Goal: Obtain resource: Download file/media

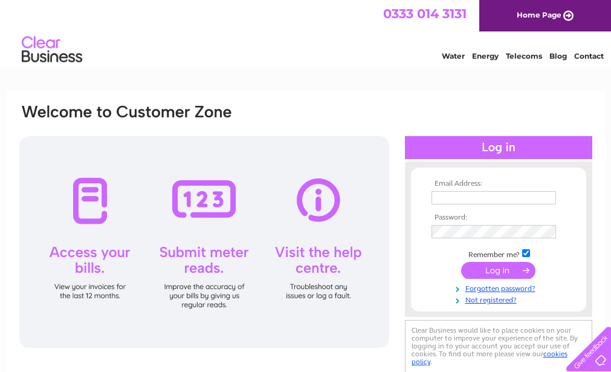
type input "info@marnessgarage.co.uk"
click at [505, 272] on input "submit" at bounding box center [498, 270] width 74 height 17
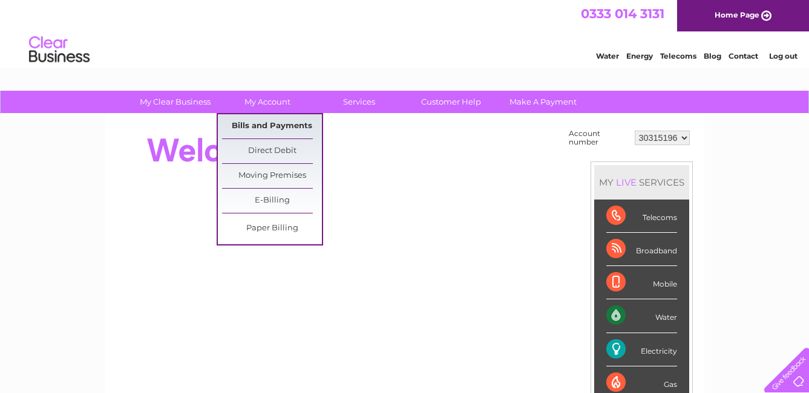
click at [272, 125] on link "Bills and Payments" at bounding box center [272, 126] width 100 height 24
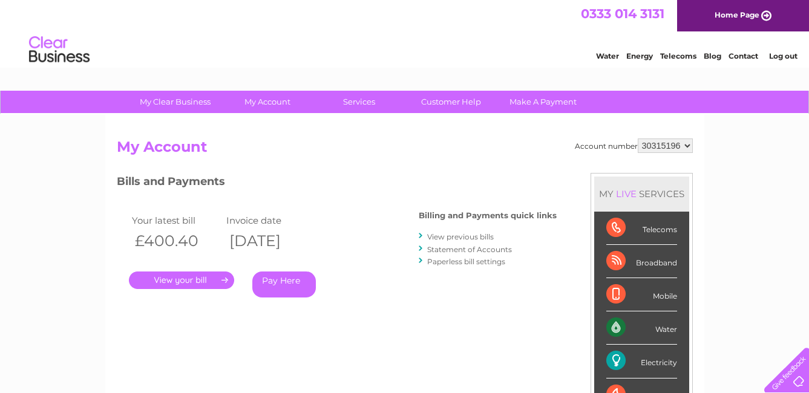
click at [469, 240] on link "View previous bills" at bounding box center [460, 236] width 67 height 9
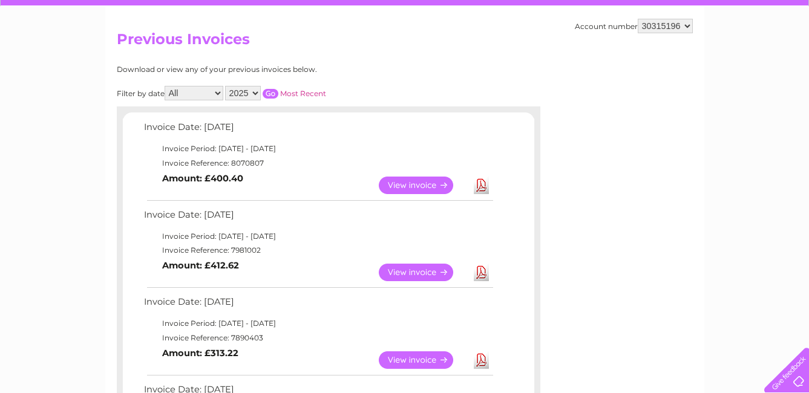
scroll to position [121, 0]
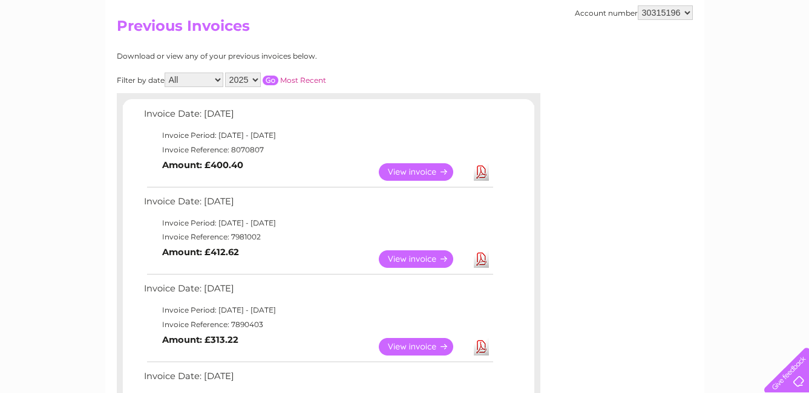
click at [415, 350] on link "View" at bounding box center [423, 347] width 89 height 18
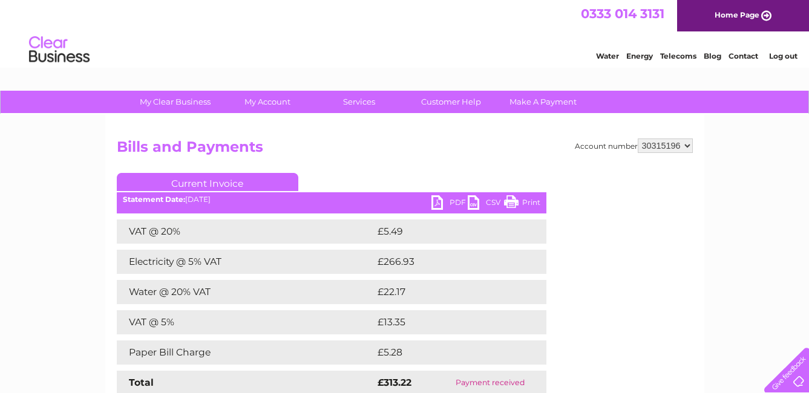
click at [529, 201] on link "Print" at bounding box center [522, 204] width 36 height 18
click at [455, 203] on link "PDF" at bounding box center [449, 204] width 36 height 18
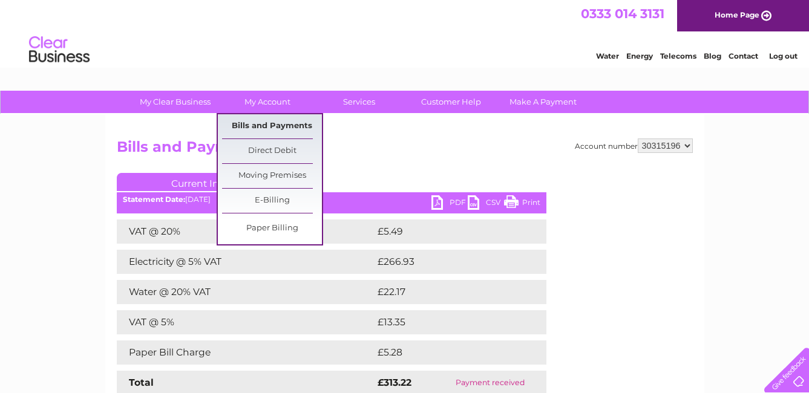
click at [261, 128] on link "Bills and Payments" at bounding box center [272, 126] width 100 height 24
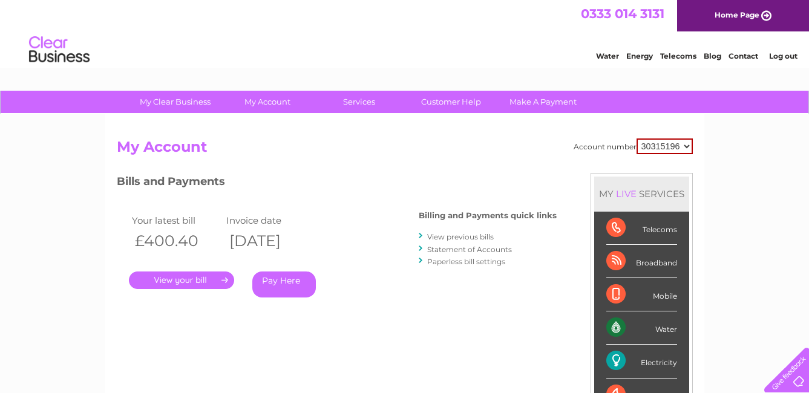
click at [474, 237] on link "View previous bills" at bounding box center [460, 236] width 67 height 9
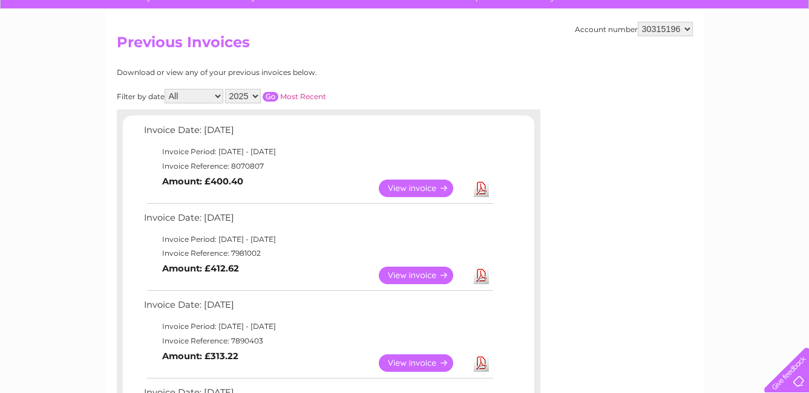
scroll to position [121, 0]
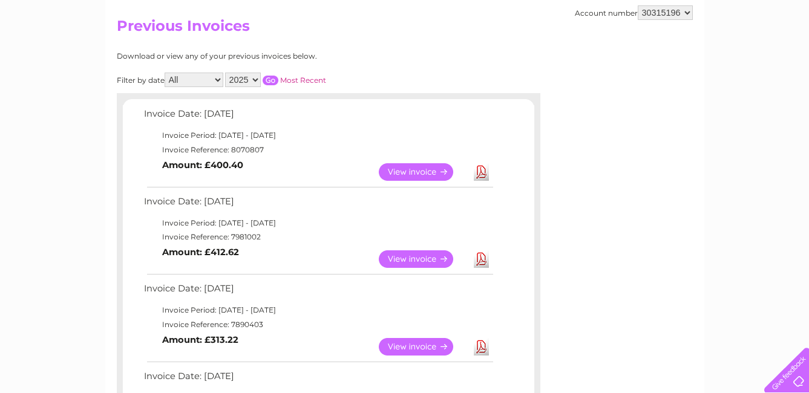
click at [408, 260] on link "View" at bounding box center [423, 259] width 89 height 18
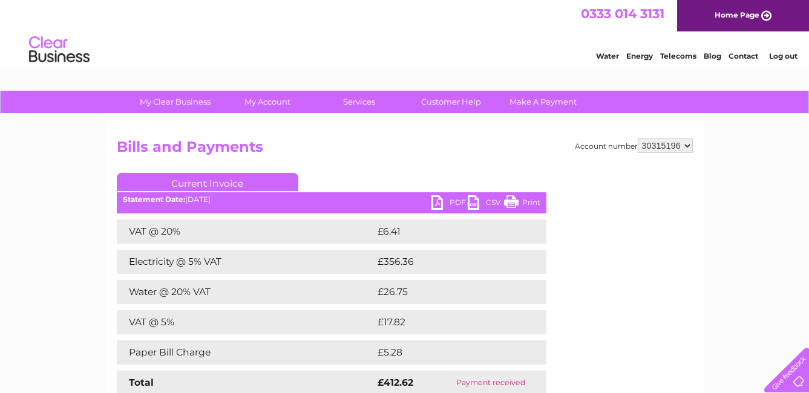
click at [525, 202] on link "Print" at bounding box center [522, 204] width 36 height 18
click at [447, 202] on link "PDF" at bounding box center [449, 204] width 36 height 18
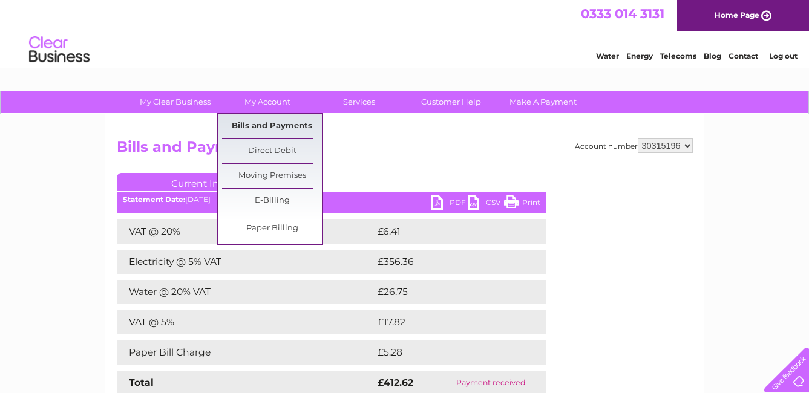
click at [264, 126] on link "Bills and Payments" at bounding box center [272, 126] width 100 height 24
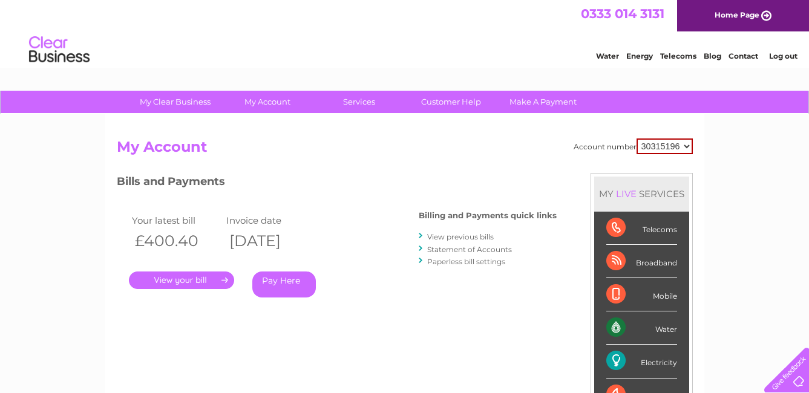
click at [459, 238] on link "View previous bills" at bounding box center [460, 236] width 67 height 9
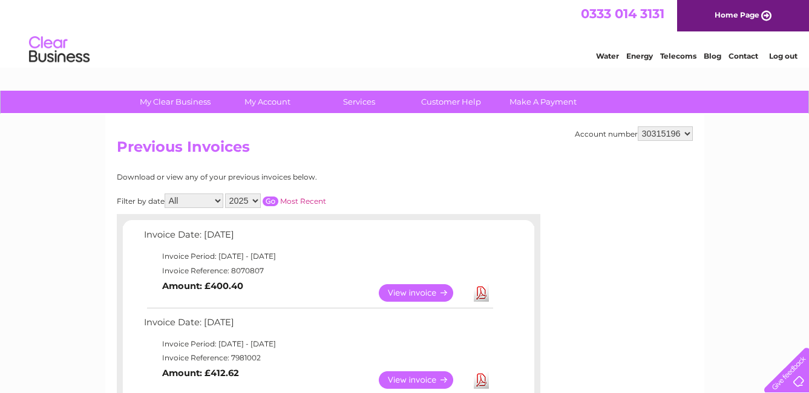
click at [422, 293] on link "View" at bounding box center [423, 293] width 89 height 18
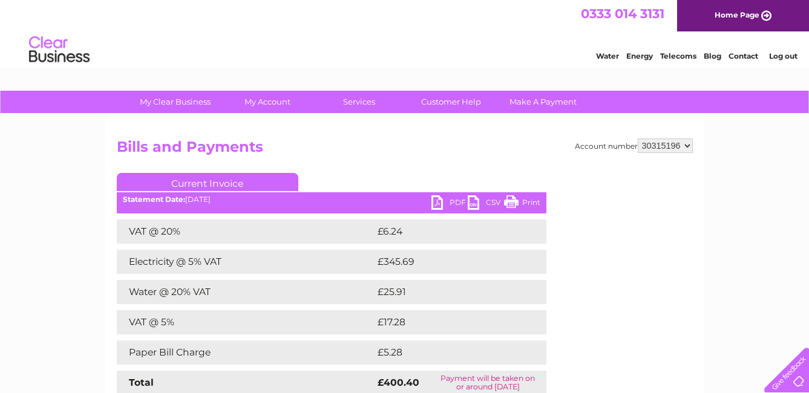
drag, startPoint x: 525, startPoint y: 200, endPoint x: 75, endPoint y: 325, distance: 466.9
click at [524, 200] on link "Print" at bounding box center [522, 204] width 36 height 18
click at [455, 204] on link "PDF" at bounding box center [449, 204] width 36 height 18
